Goal: Task Accomplishment & Management: Manage account settings

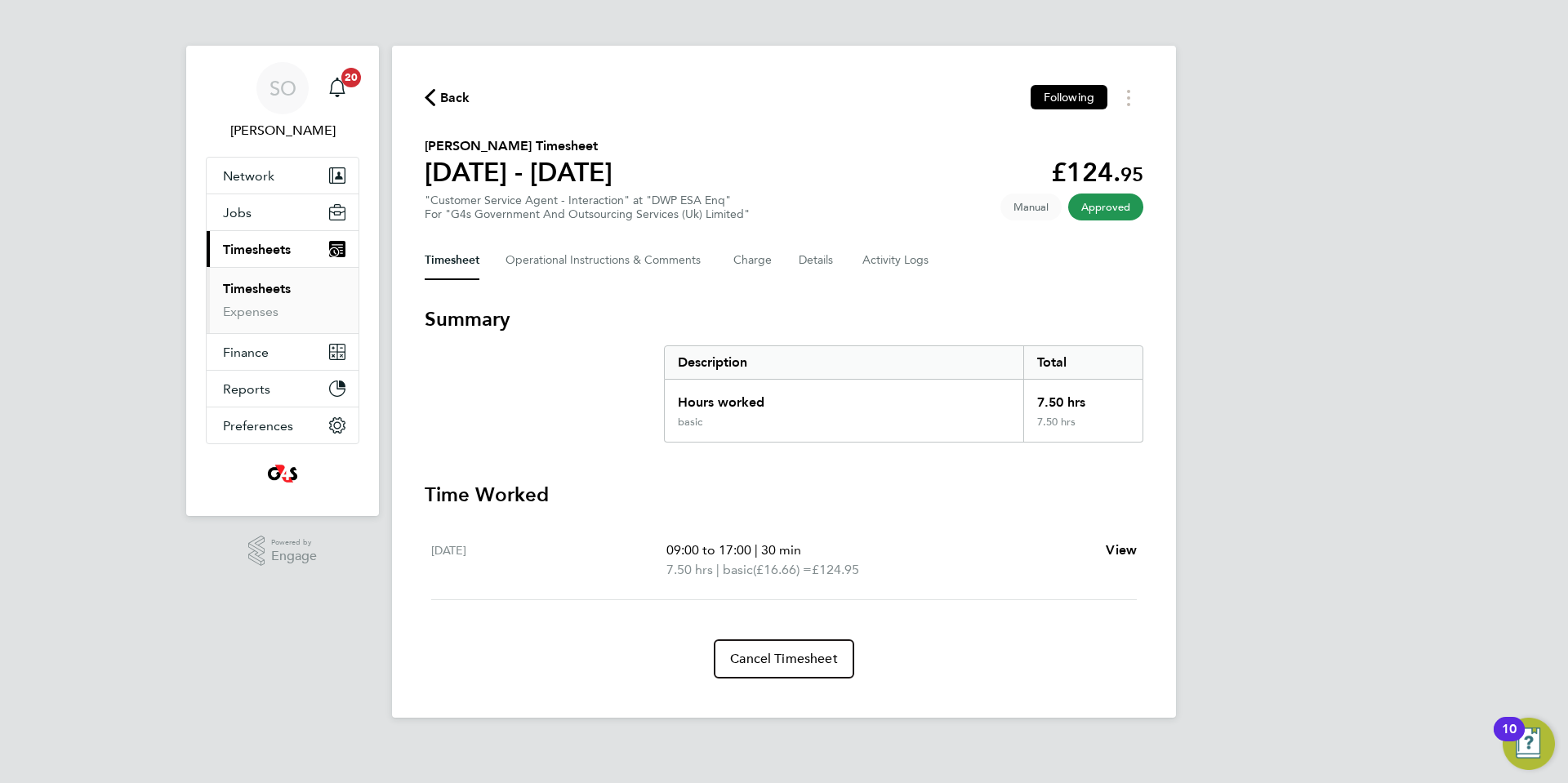
click at [429, 95] on icon "button" at bounding box center [429, 98] width 11 height 17
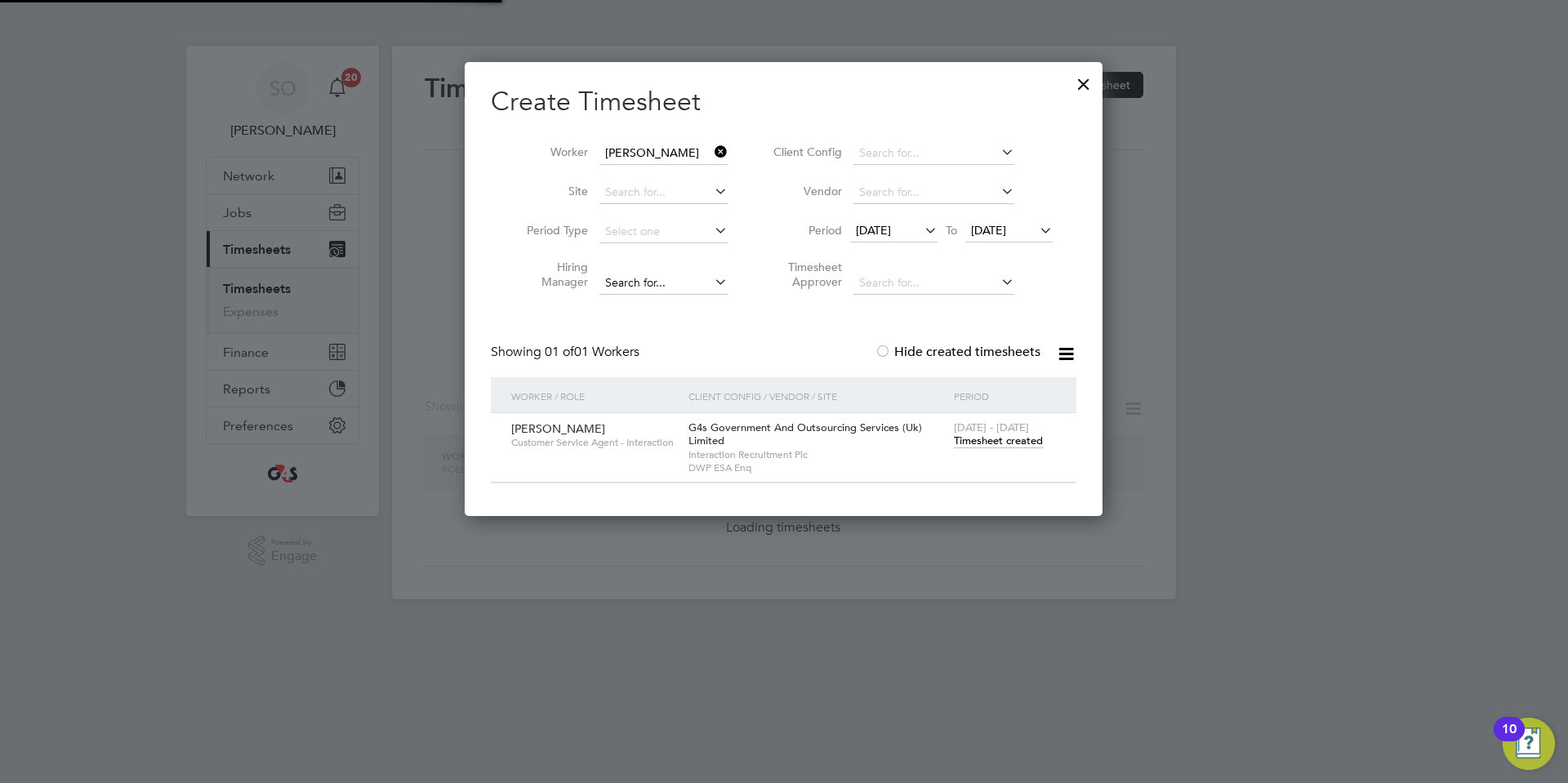
scroll to position [454, 639]
click at [1085, 84] on div at bounding box center [1084, 80] width 30 height 30
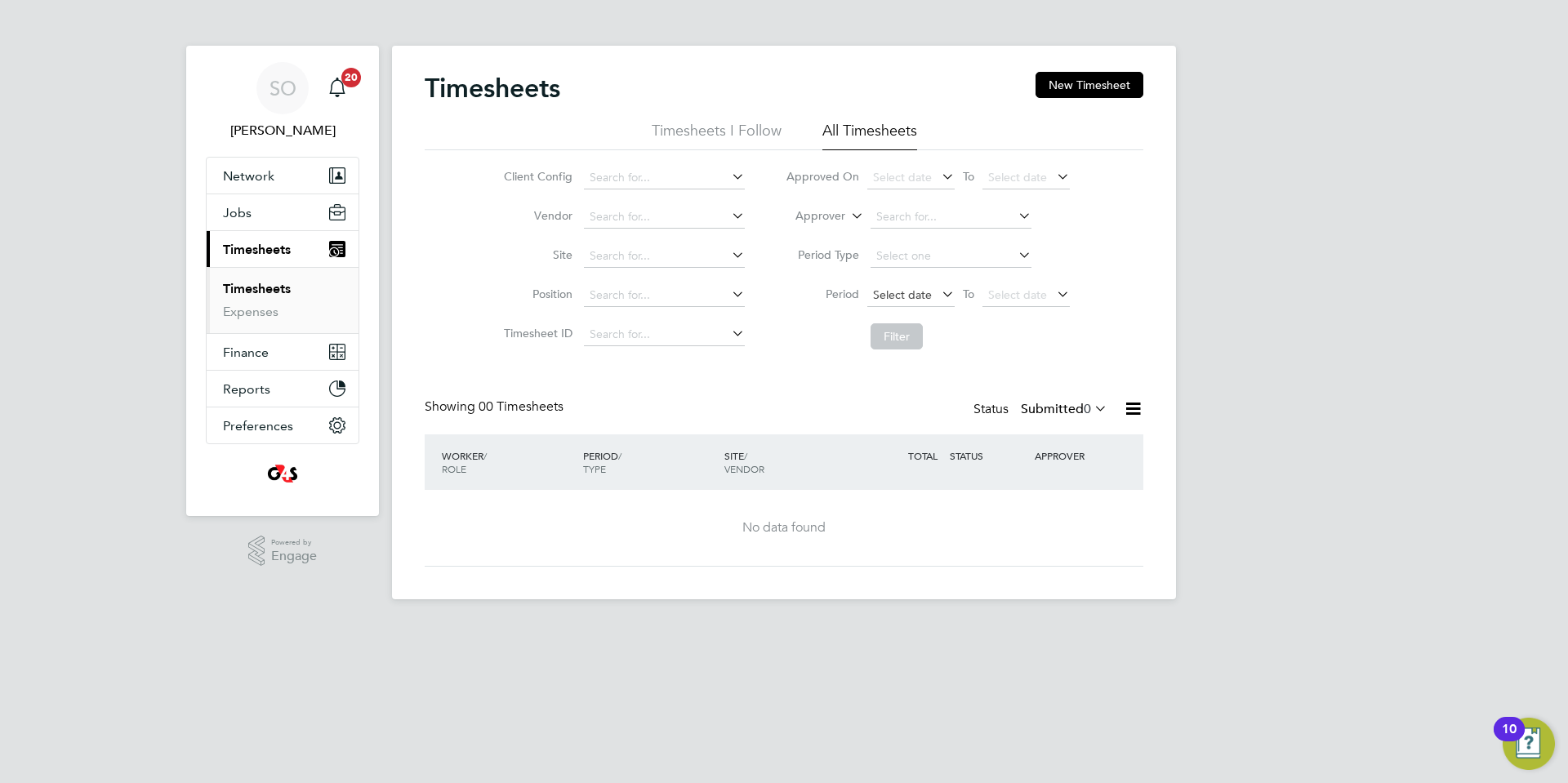
click at [894, 292] on span "Select date" at bounding box center [902, 294] width 59 height 14
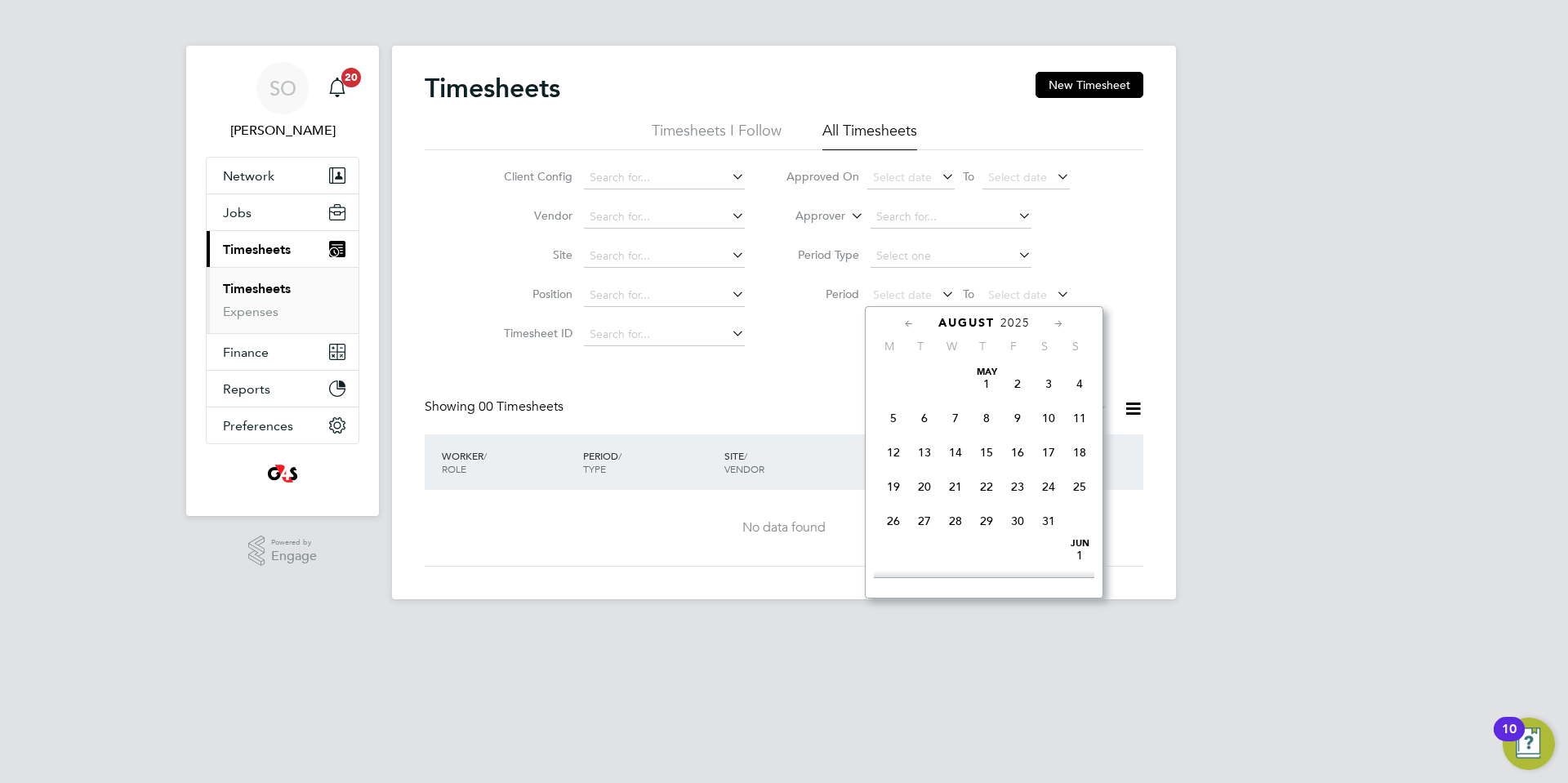
scroll to position [579, 0]
drag, startPoint x: 895, startPoint y: 411, endPoint x: 965, endPoint y: 347, distance: 94.8
click at [895, 405] on span "4" at bounding box center [894, 389] width 31 height 31
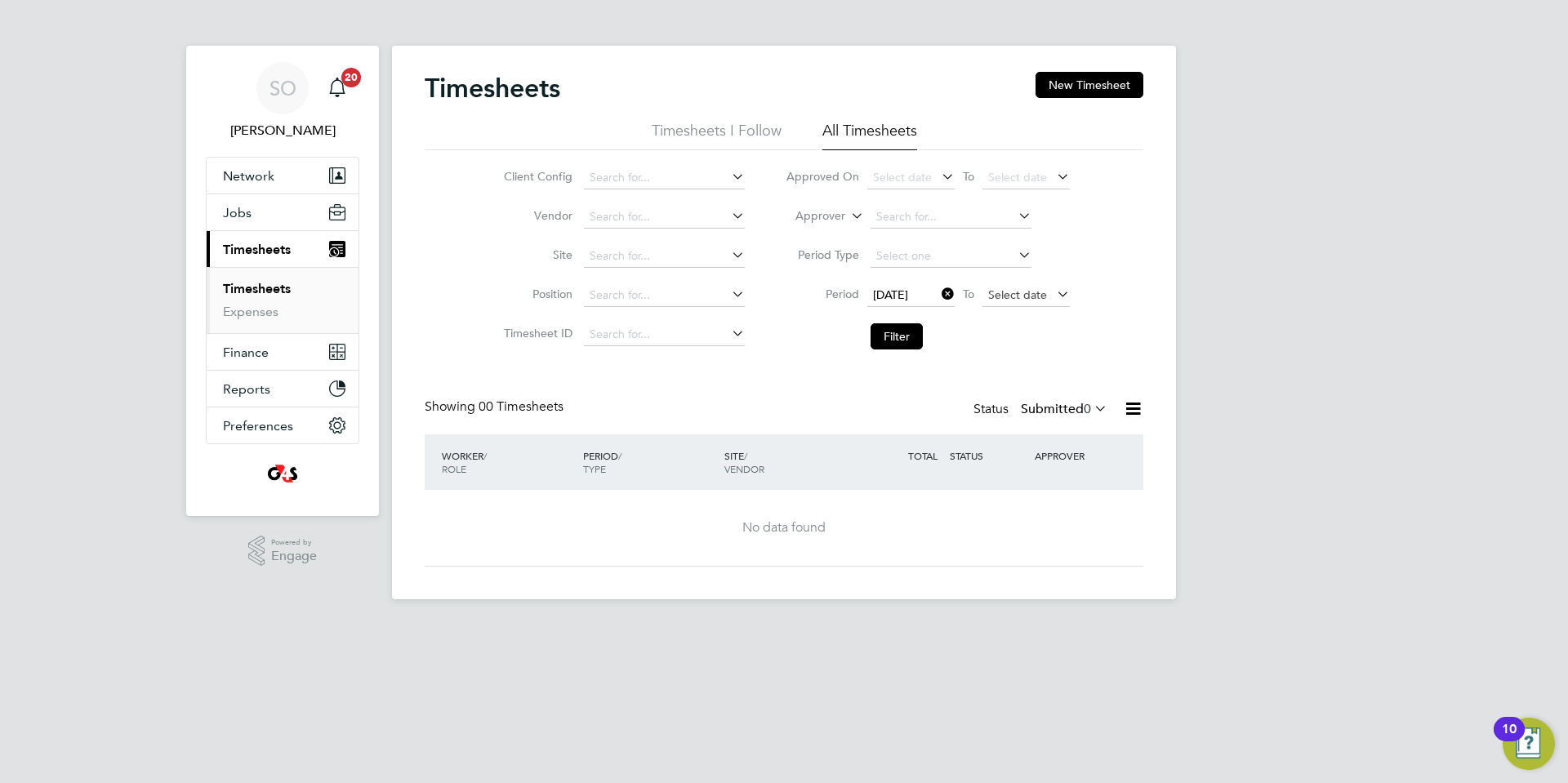
click at [998, 301] on span "Select date" at bounding box center [1017, 294] width 59 height 14
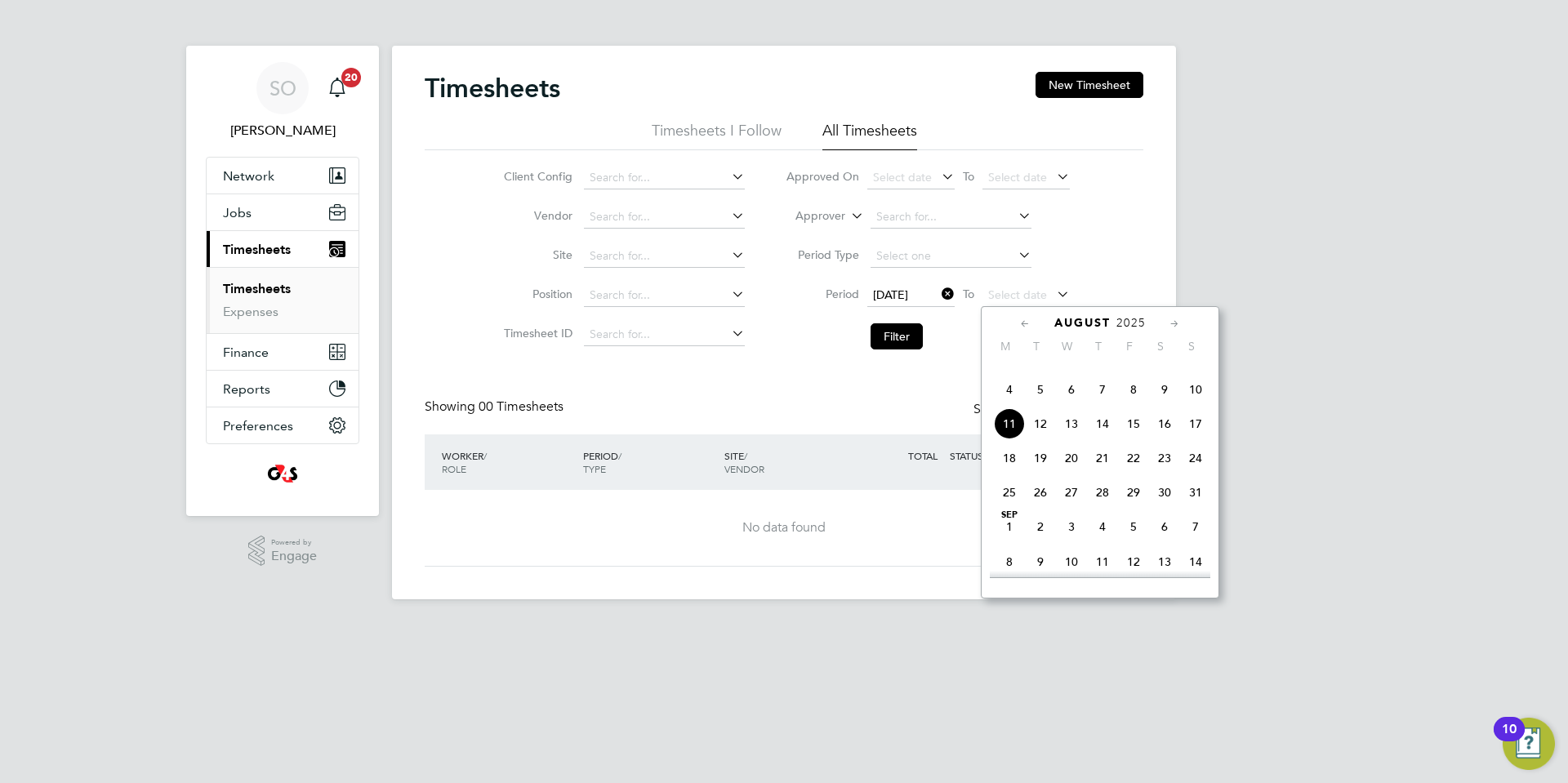
click at [1199, 405] on span "10" at bounding box center [1195, 389] width 31 height 31
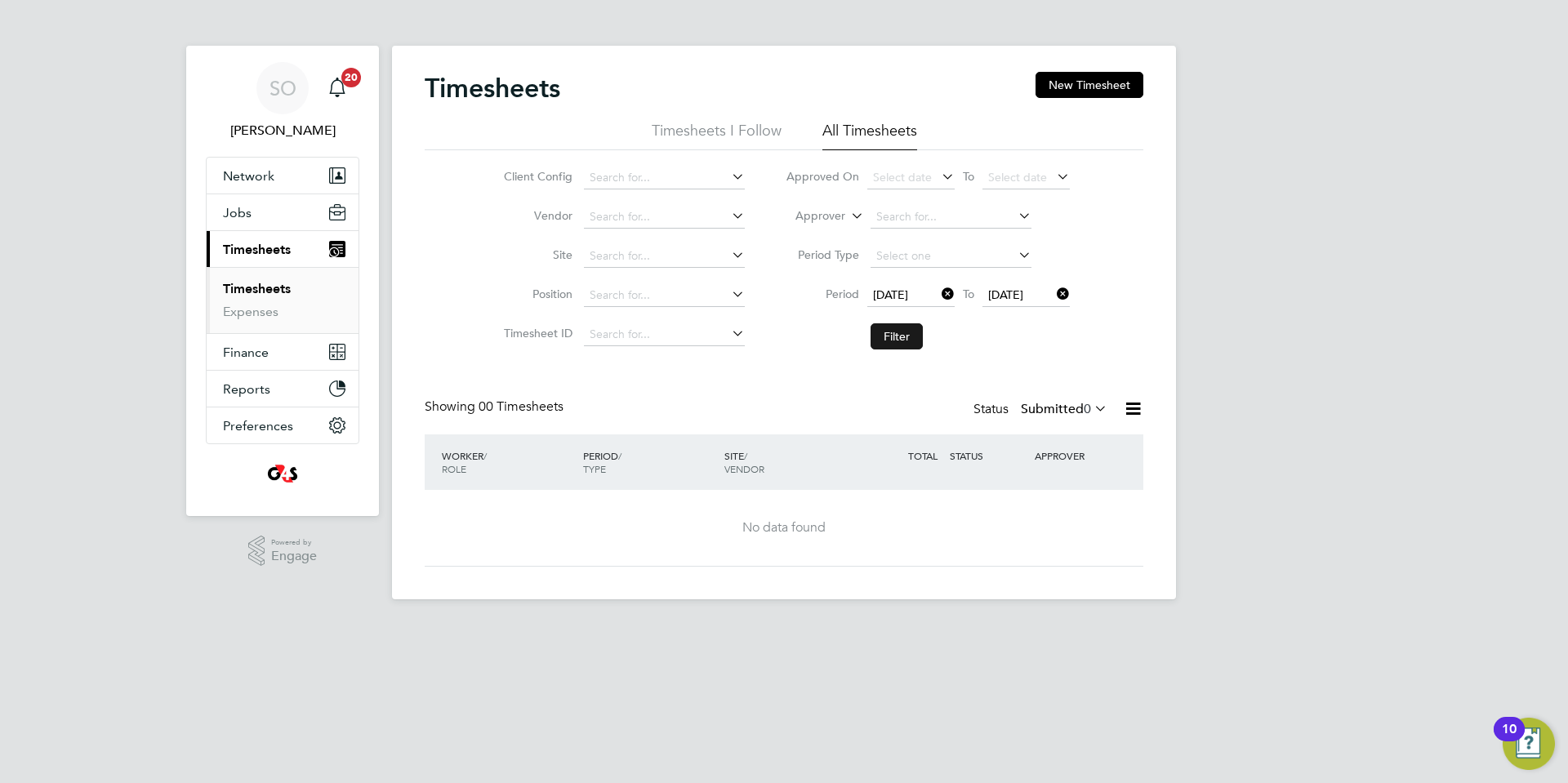
click at [905, 332] on button "Filter" at bounding box center [896, 336] width 52 height 26
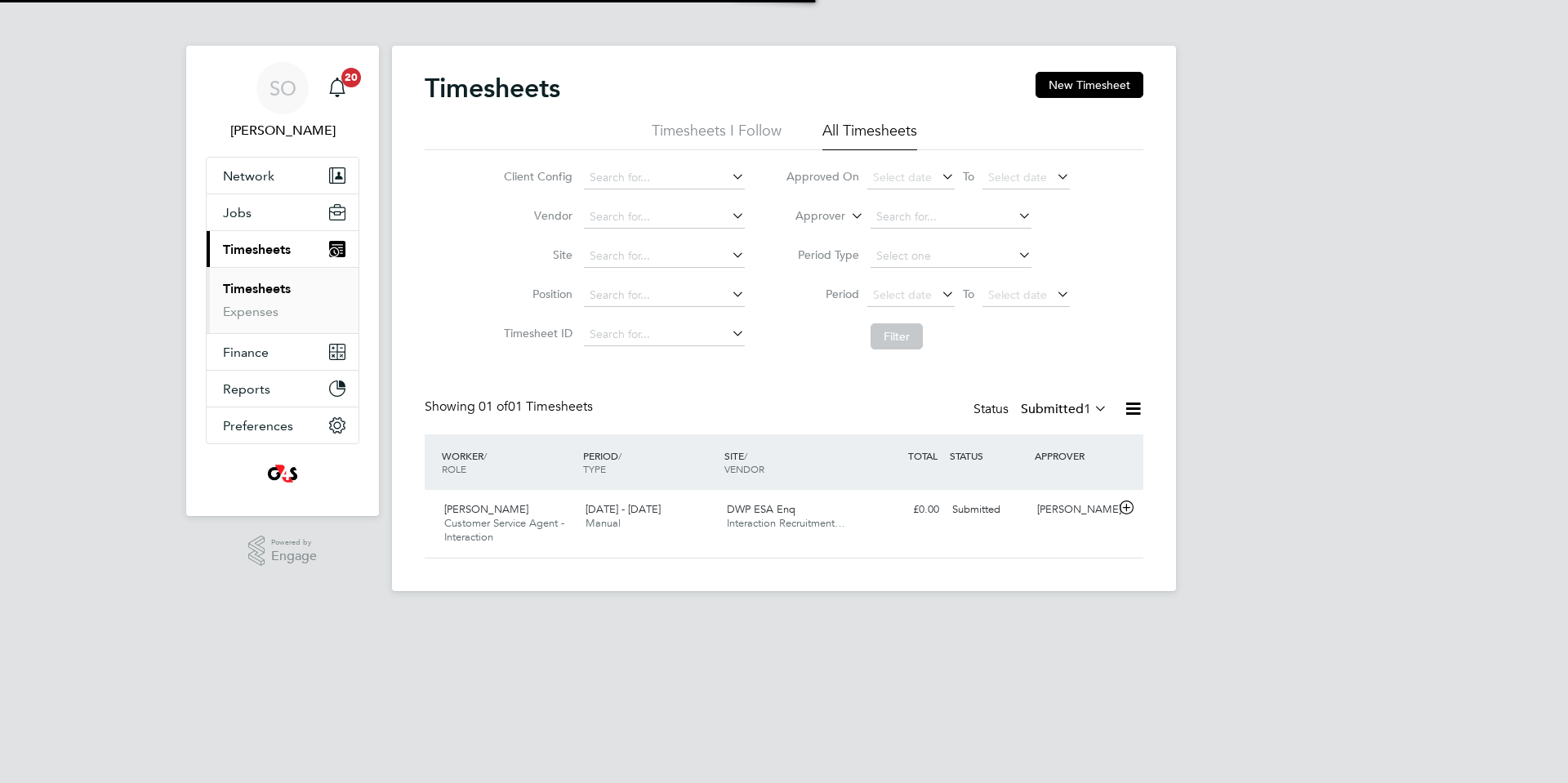
scroll to position [41, 142]
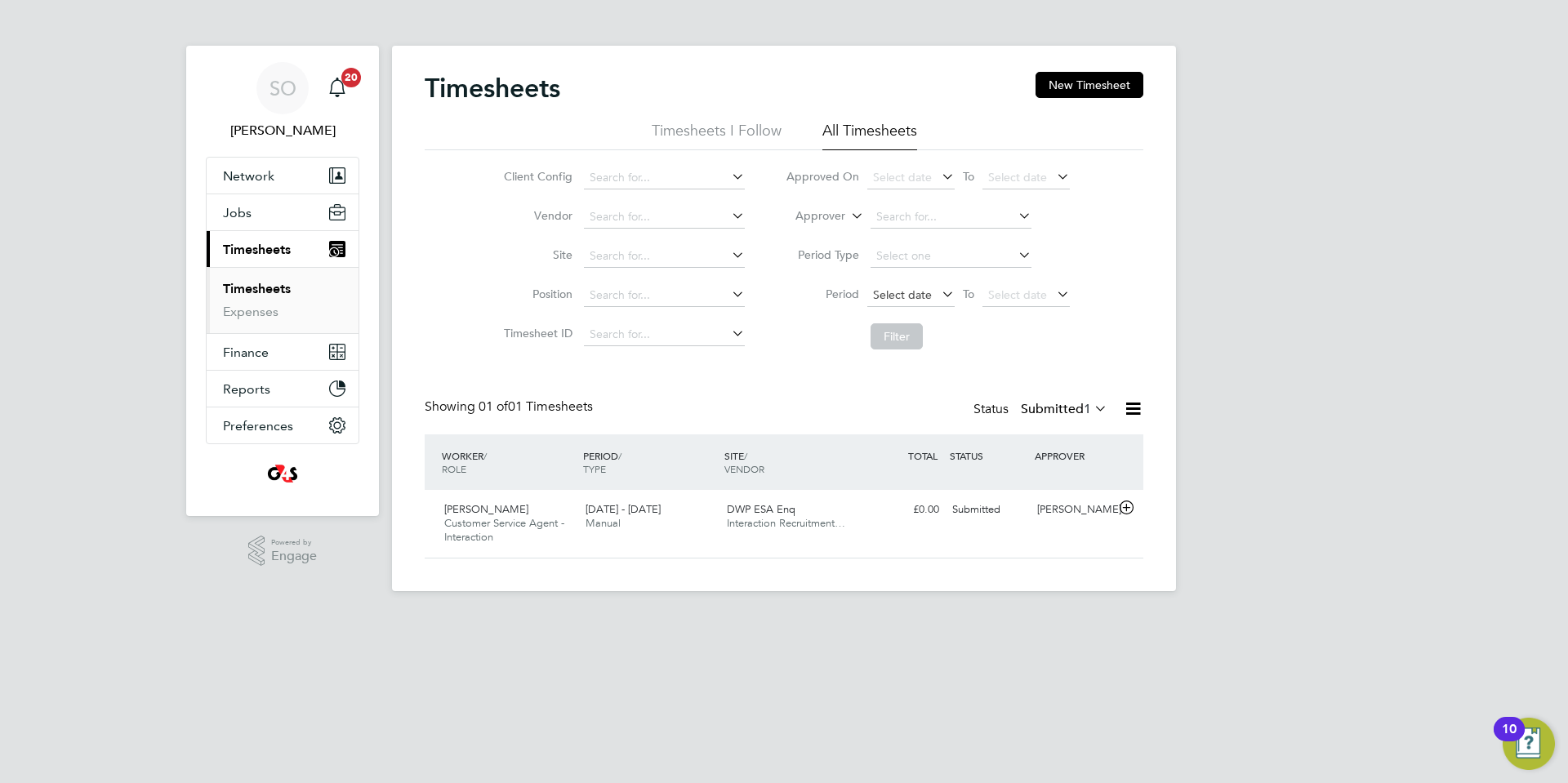
click at [913, 299] on span "Select date" at bounding box center [902, 294] width 59 height 14
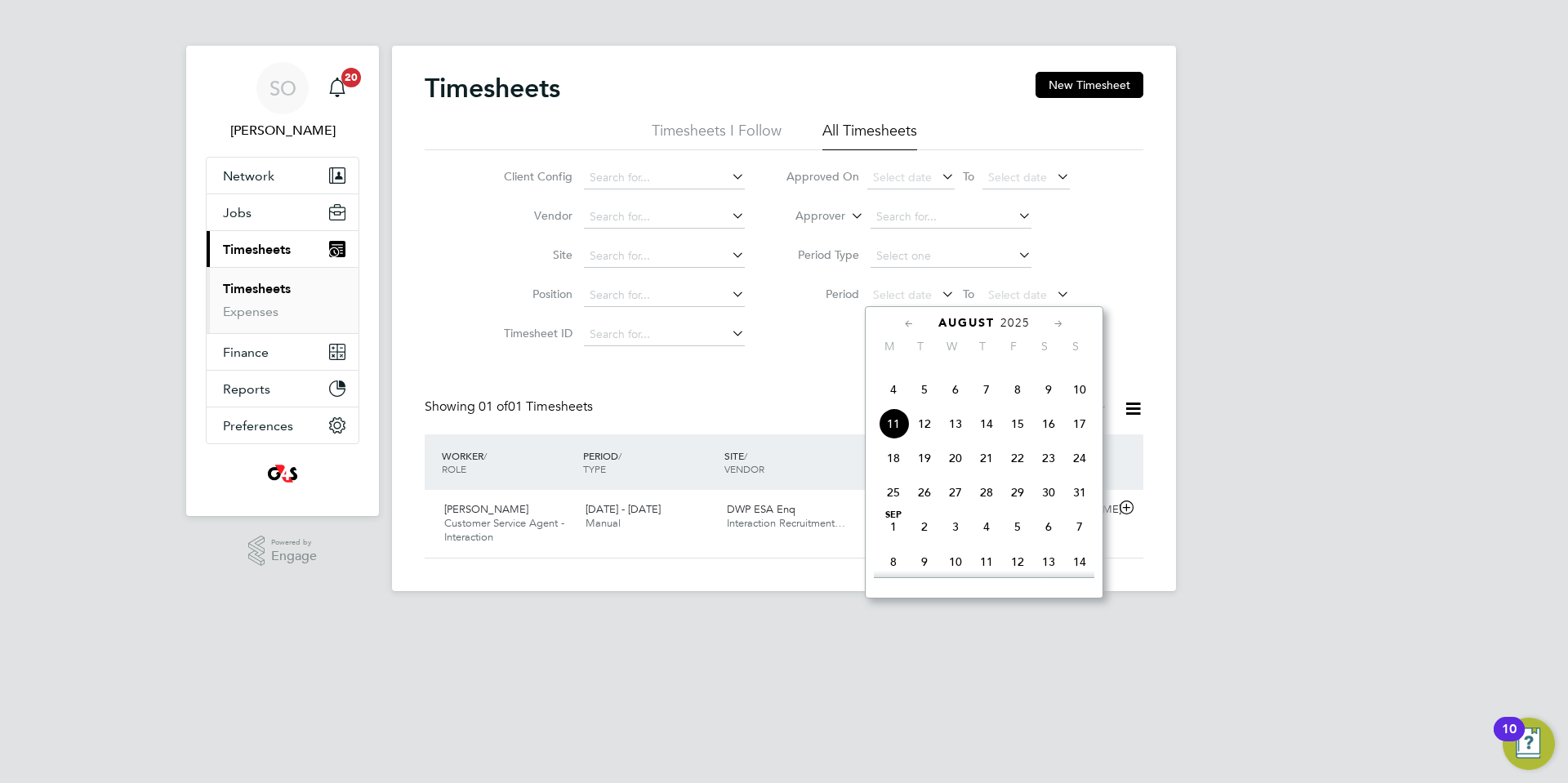
click at [895, 405] on span "4" at bounding box center [894, 389] width 31 height 31
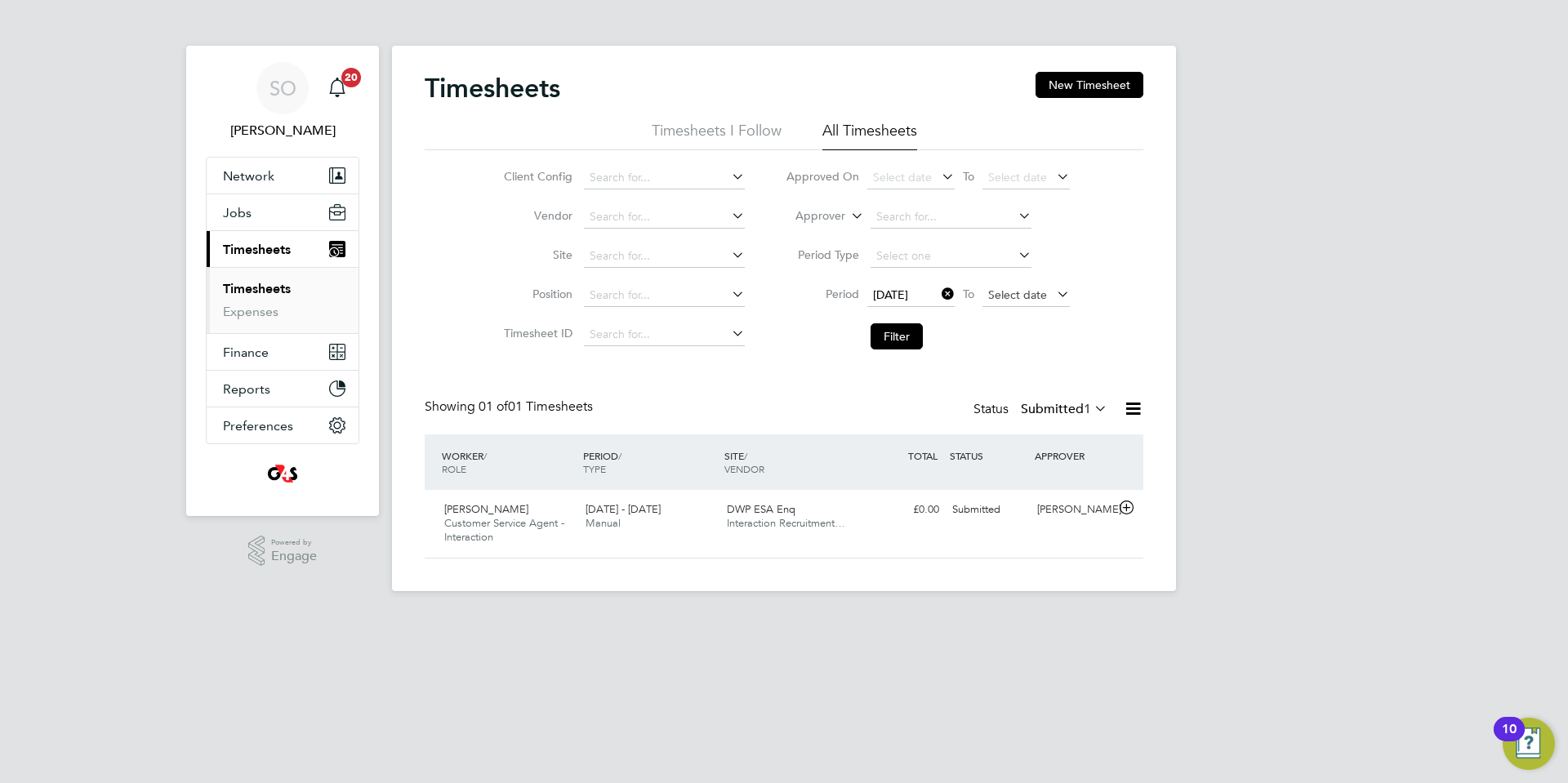
click at [1023, 298] on span "Select date" at bounding box center [1017, 294] width 59 height 14
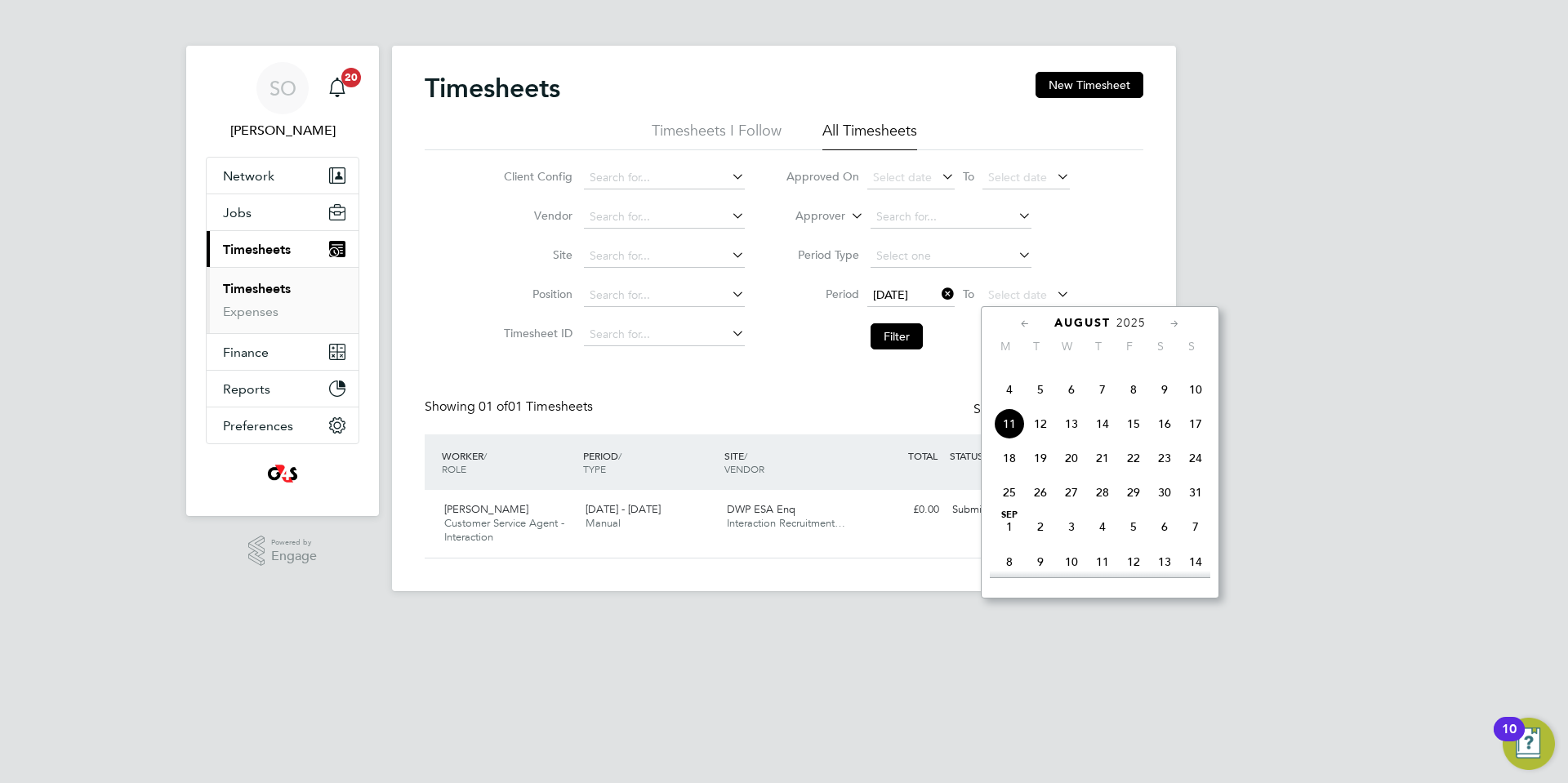
click at [1194, 405] on span "10" at bounding box center [1195, 389] width 31 height 31
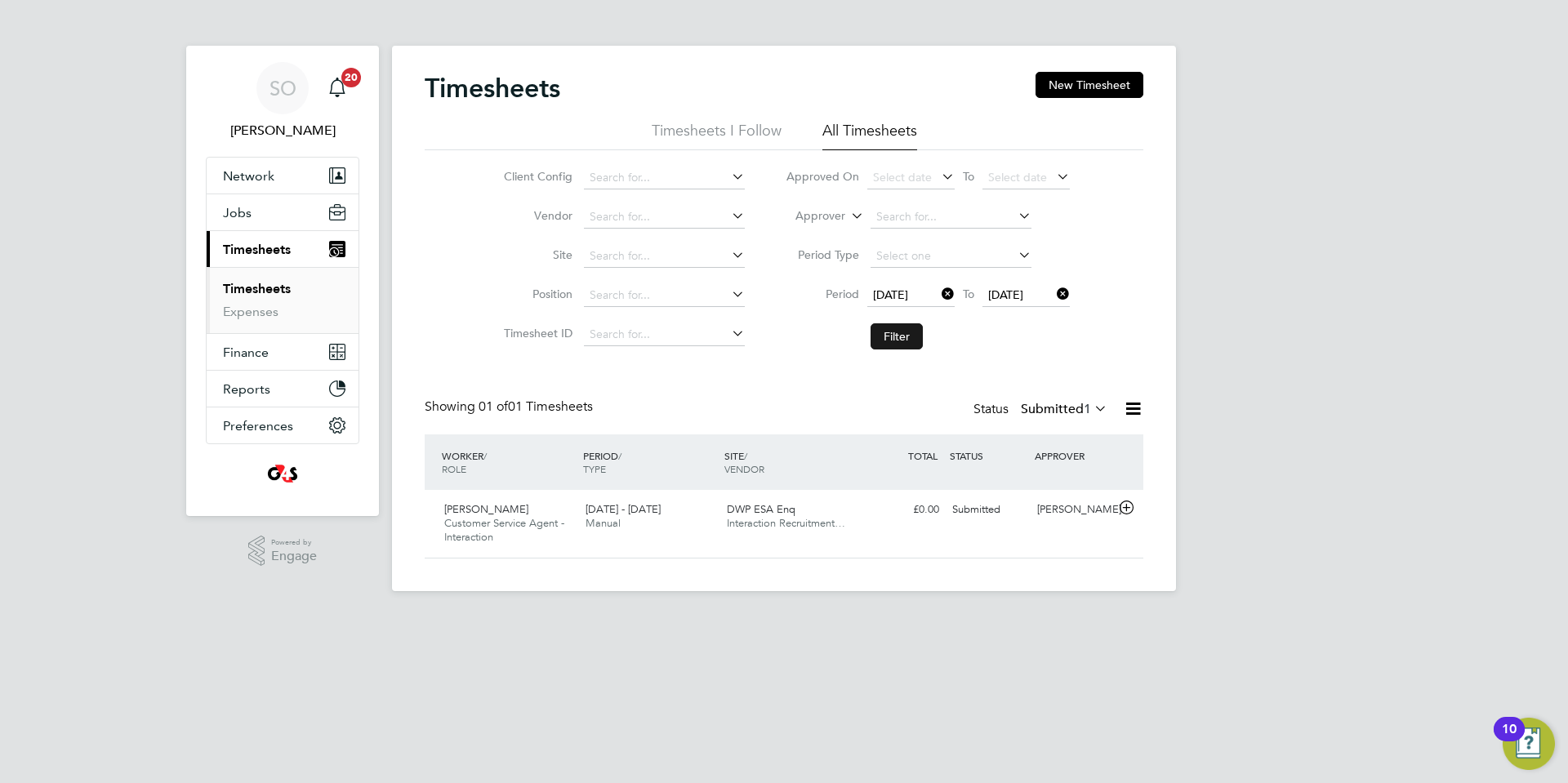
click at [906, 340] on button "Filter" at bounding box center [896, 336] width 52 height 26
click at [1124, 506] on icon at bounding box center [1126, 508] width 20 height 13
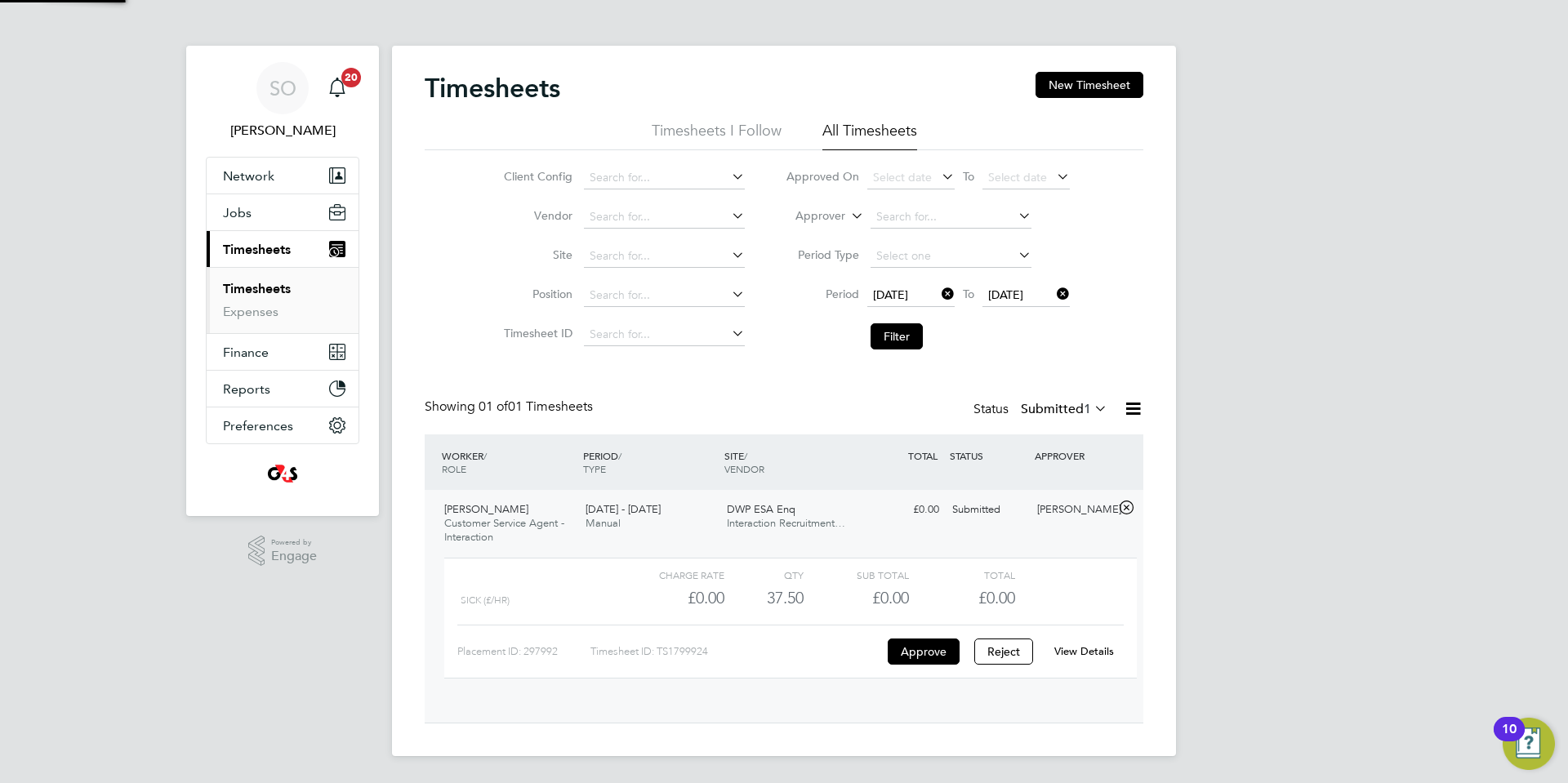
scroll to position [28, 159]
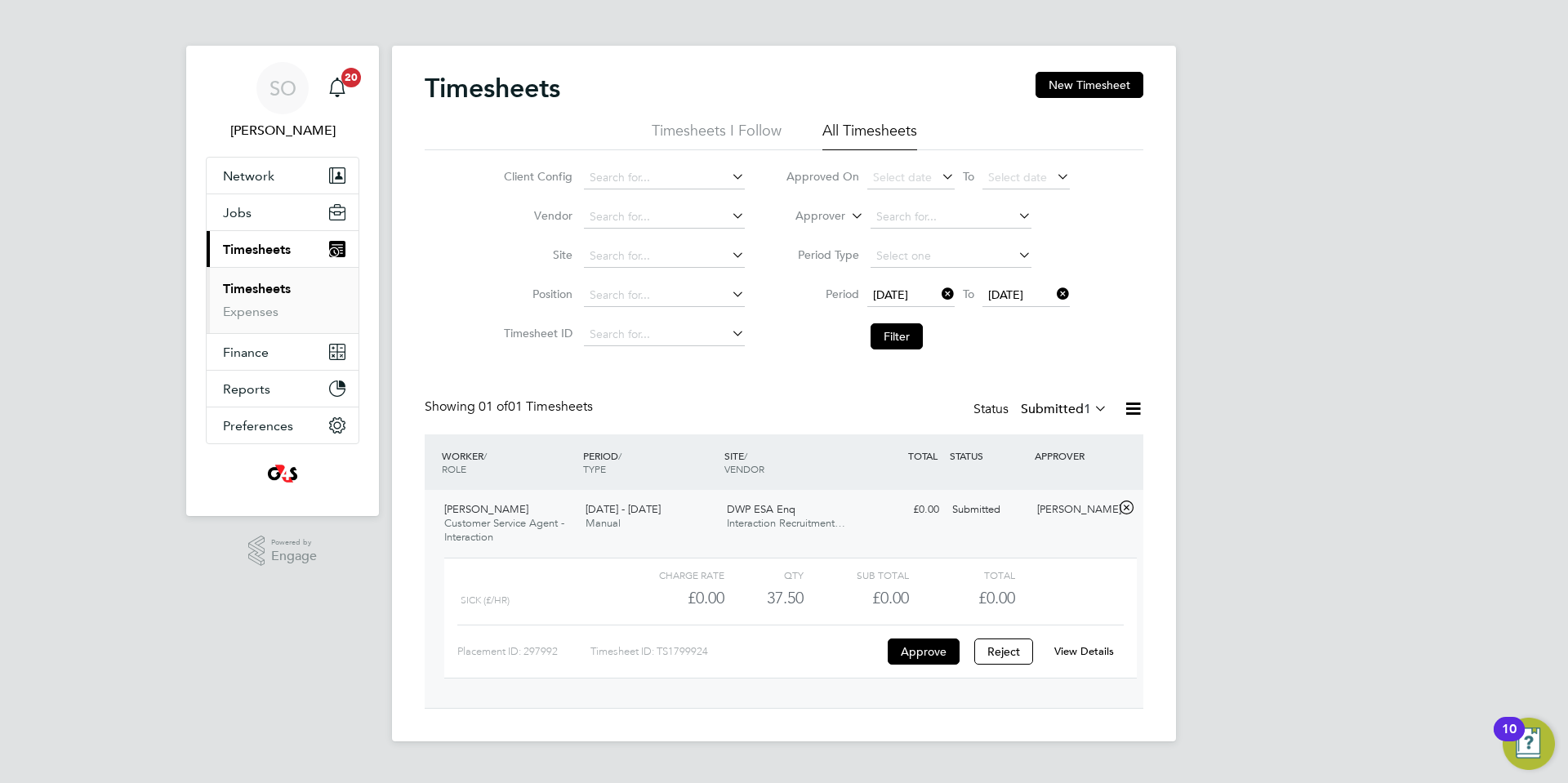
click at [1080, 648] on link "View Details" at bounding box center [1084, 651] width 60 height 13
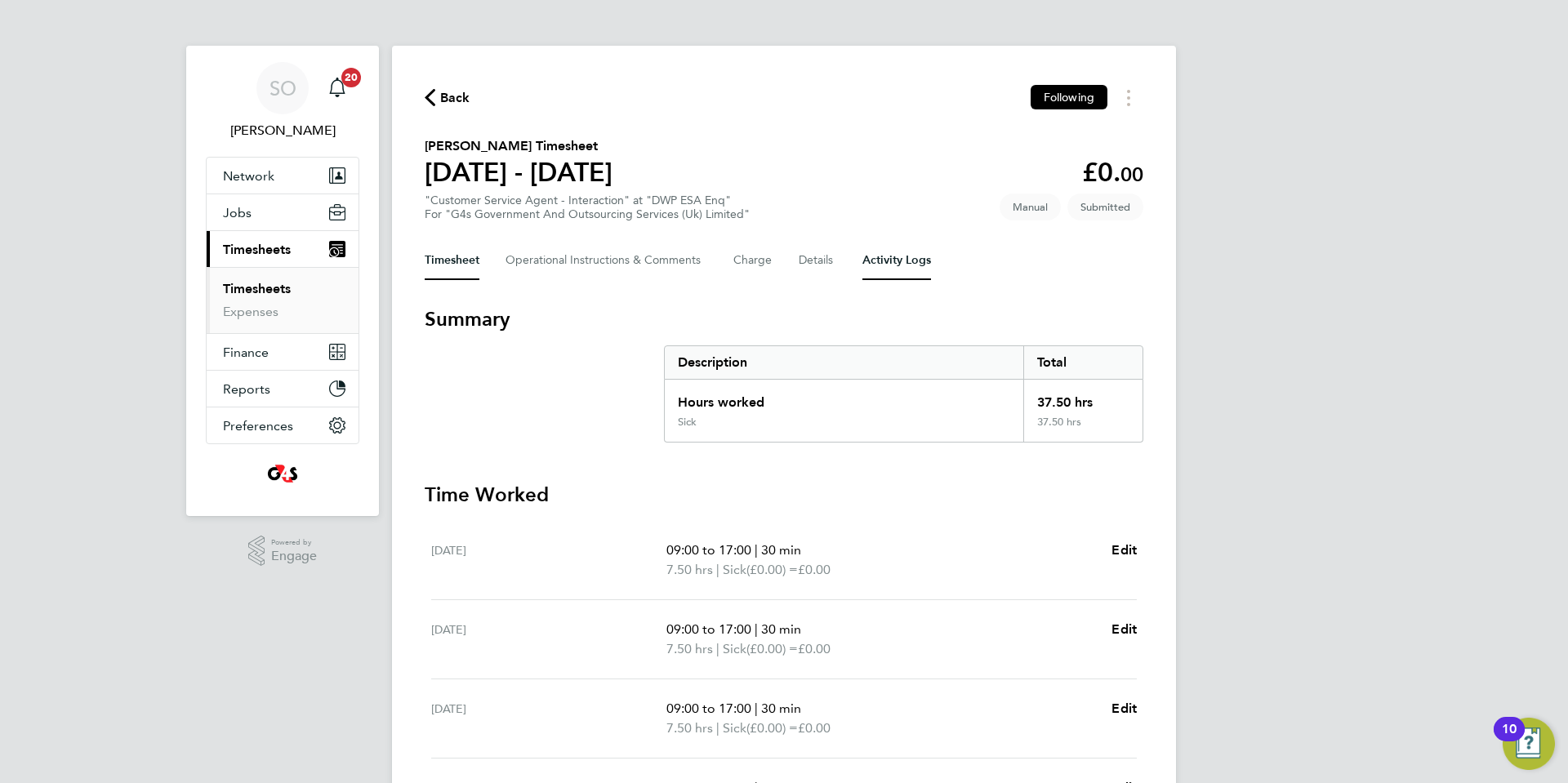
drag, startPoint x: 891, startPoint y: 265, endPoint x: 1008, endPoint y: 271, distance: 117.2
click at [891, 265] on Logs-tab "Activity Logs" at bounding box center [895, 260] width 68 height 39
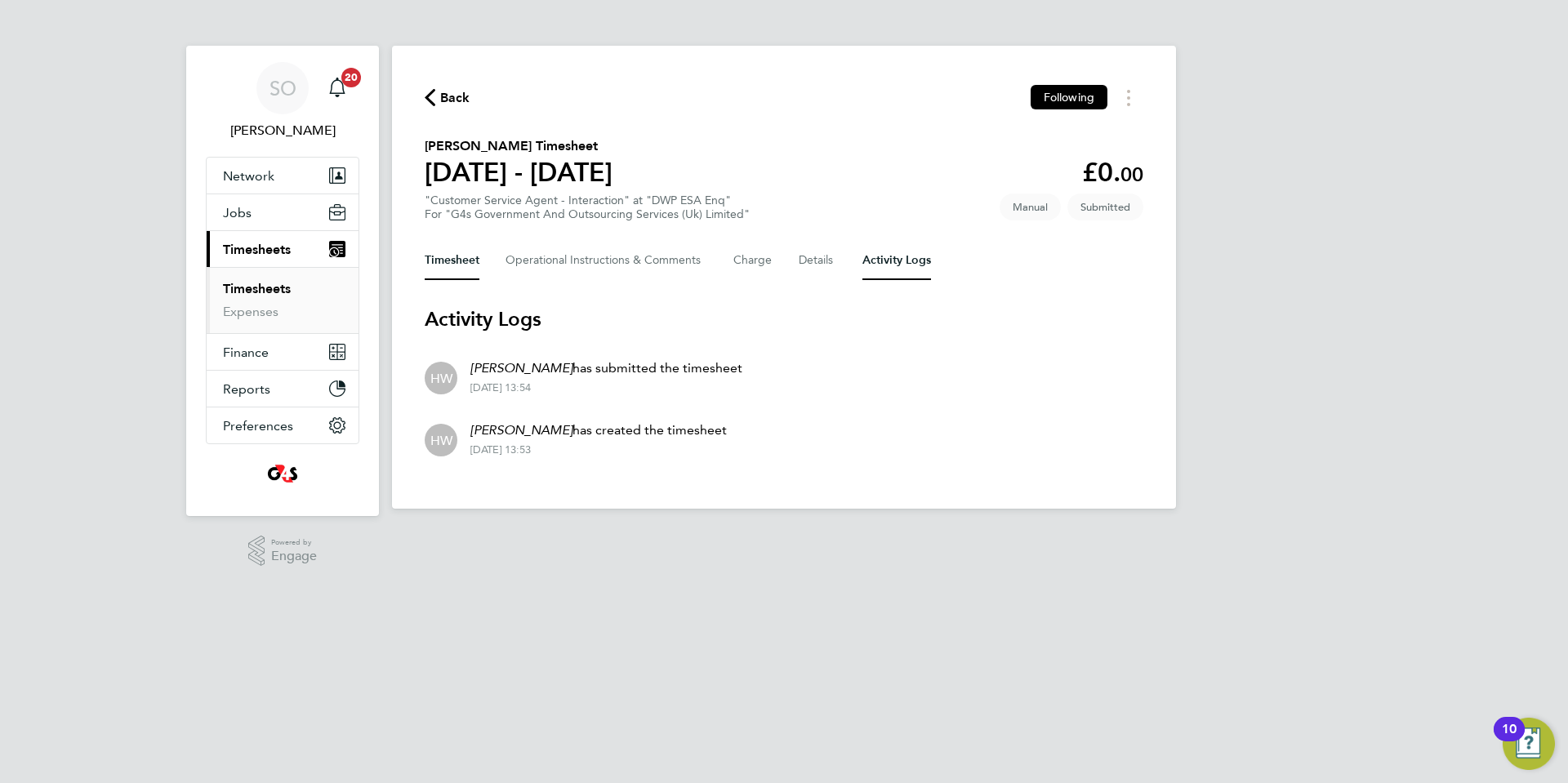
click at [454, 266] on button "Timesheet" at bounding box center [452, 260] width 55 height 39
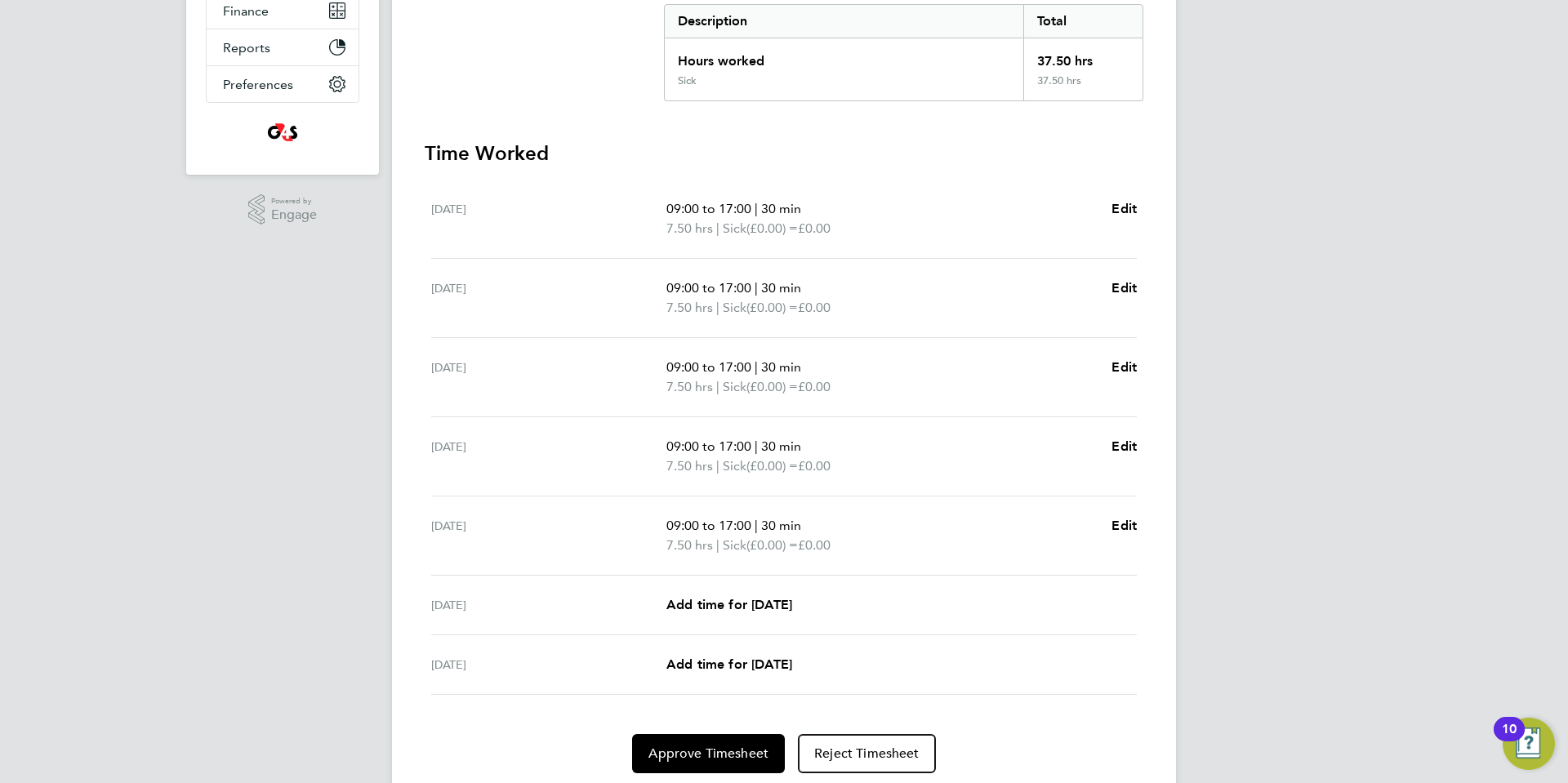
scroll to position [397, 0]
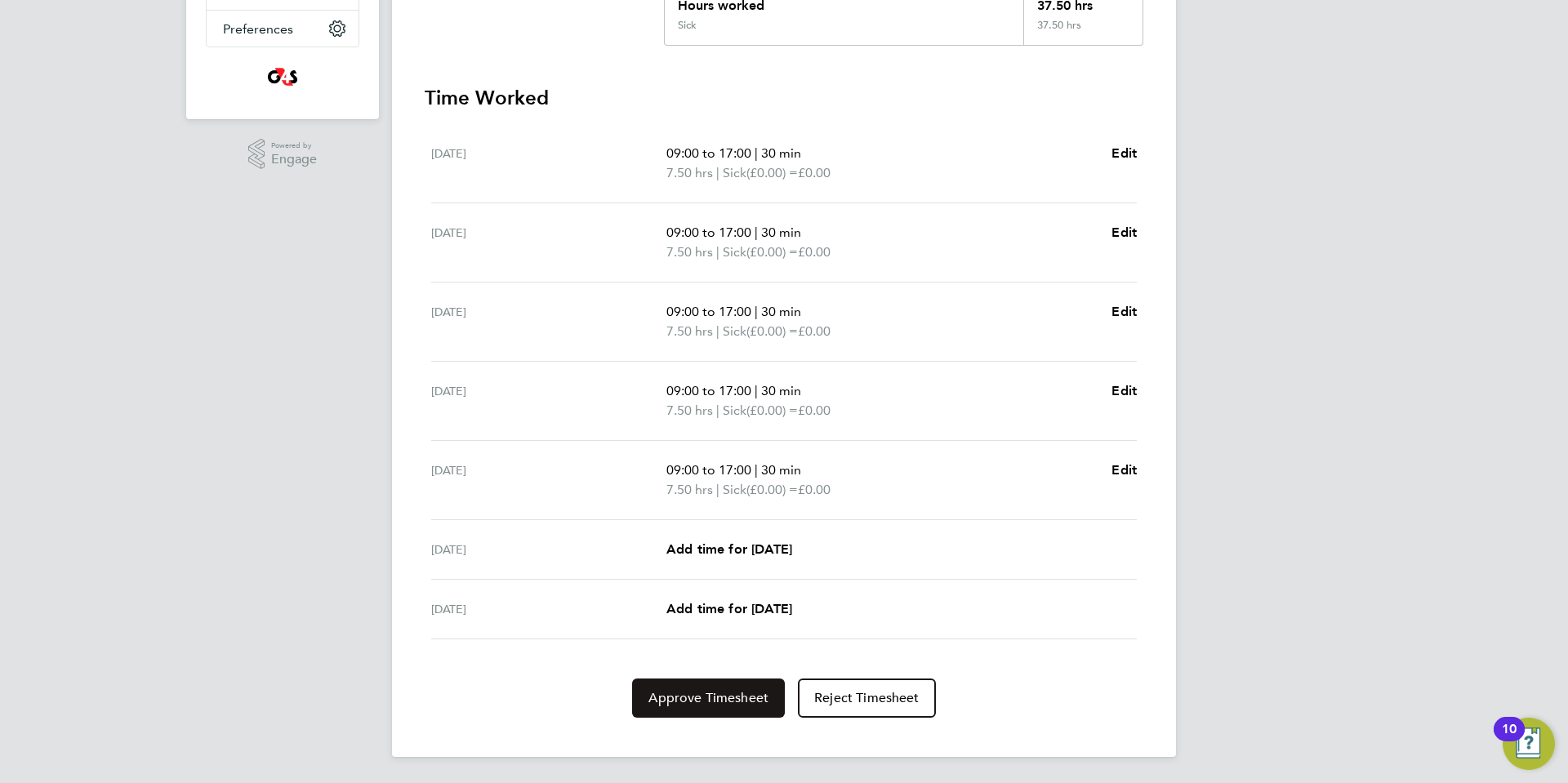
click at [714, 710] on button "Approve Timesheet" at bounding box center [708, 697] width 153 height 39
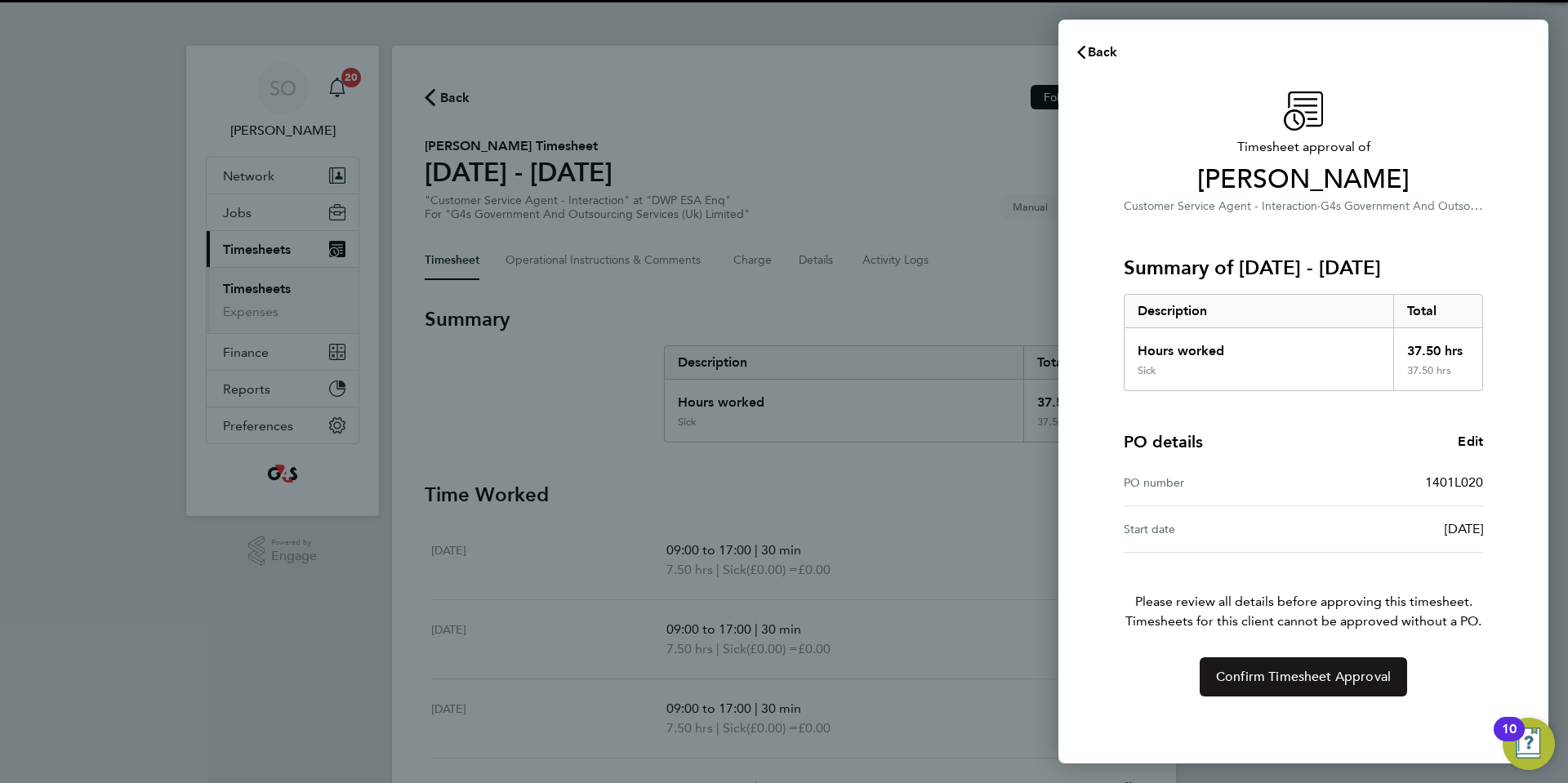
click at [1345, 683] on span "Confirm Timesheet Approval" at bounding box center [1303, 676] width 175 height 16
